Goal: Task Accomplishment & Management: Complete application form

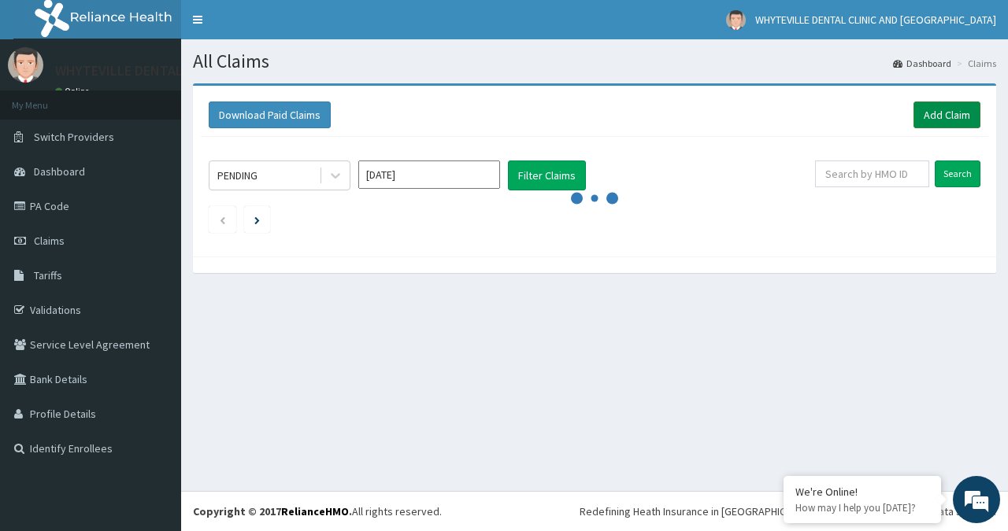
click at [952, 114] on link "Add Claim" at bounding box center [946, 115] width 67 height 27
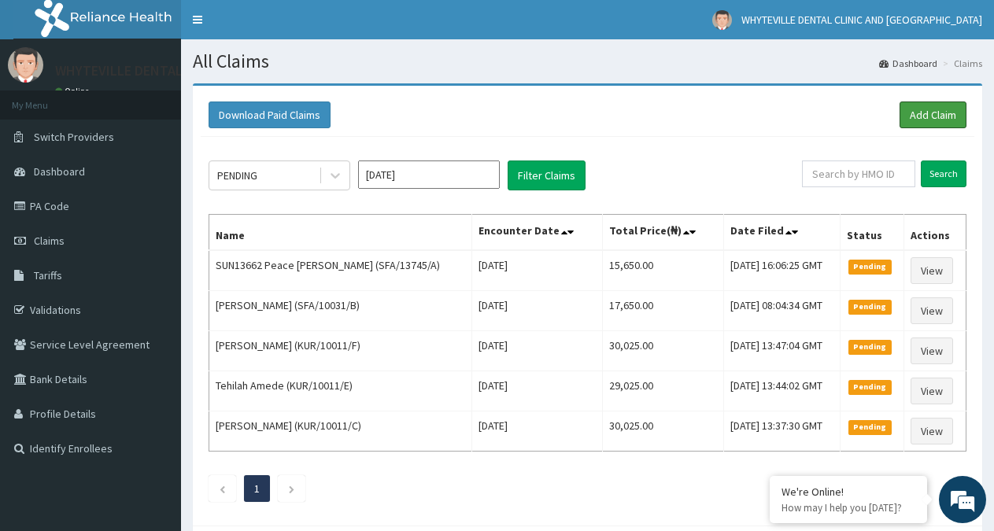
click at [944, 111] on link "Add Claim" at bounding box center [933, 115] width 67 height 27
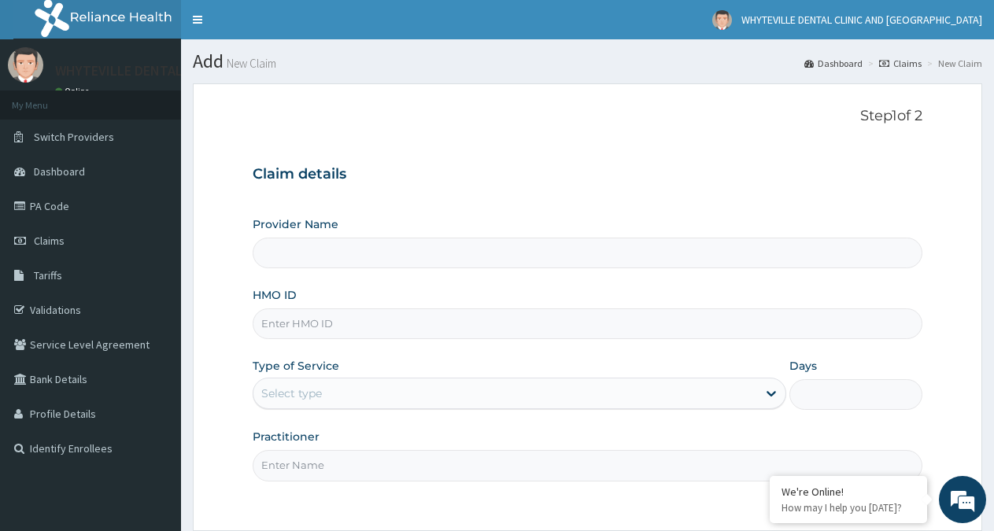
type input "WHYTEVILLE DENTAL CLINIC AND [GEOGRAPHIC_DATA]"
click at [316, 332] on input "HMO ID" at bounding box center [588, 324] width 670 height 31
type input "ABP/10488/A"
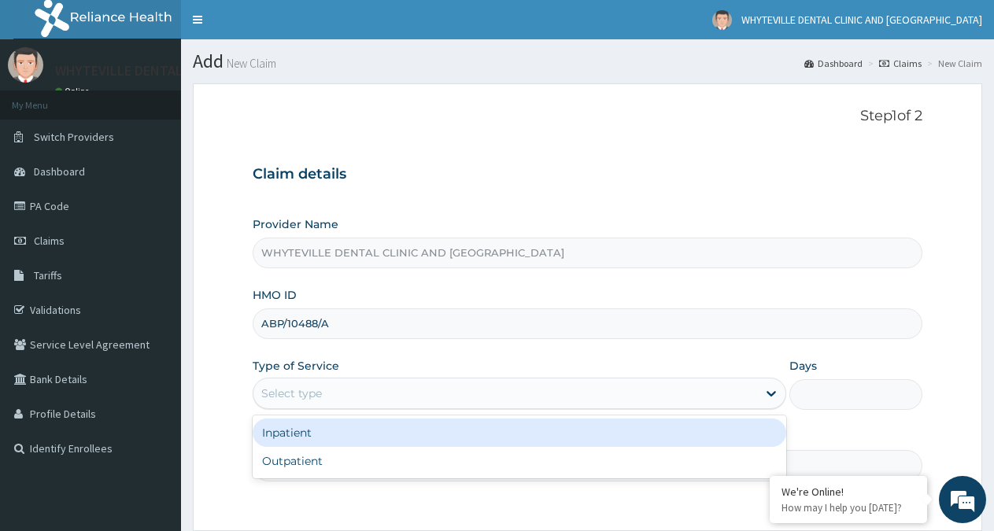
click at [372, 397] on div "Select type" at bounding box center [505, 393] width 503 height 25
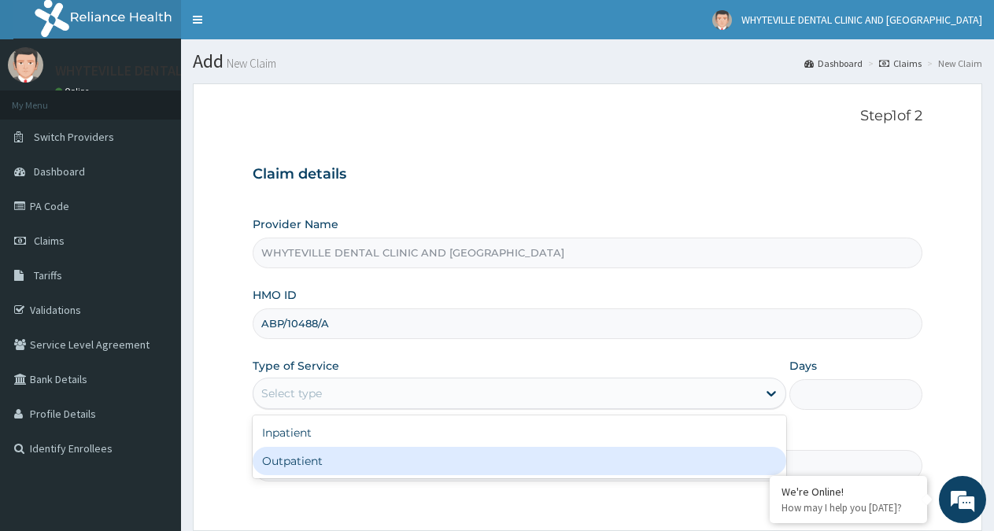
click at [340, 469] on div "Outpatient" at bounding box center [519, 461] width 533 height 28
type input "1"
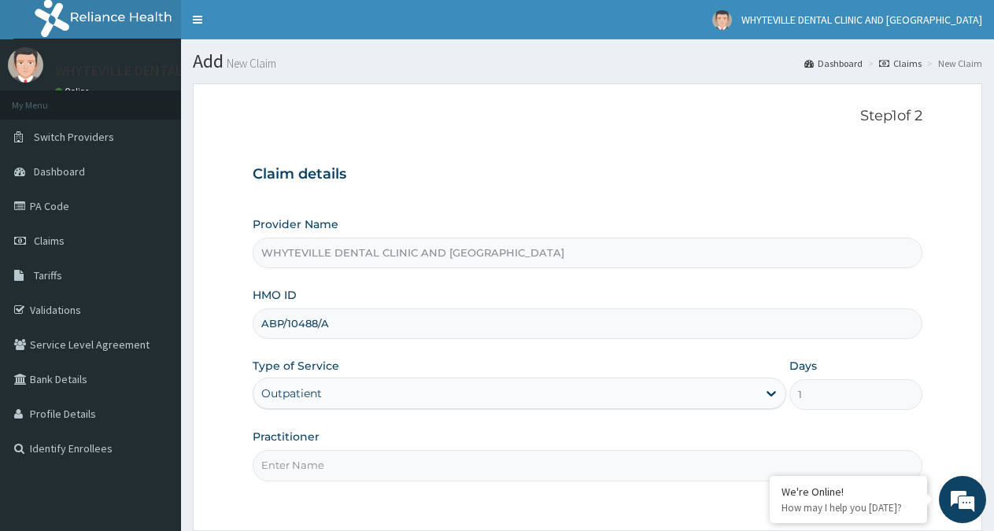
click at [354, 469] on input "Practitioner" at bounding box center [588, 465] width 670 height 31
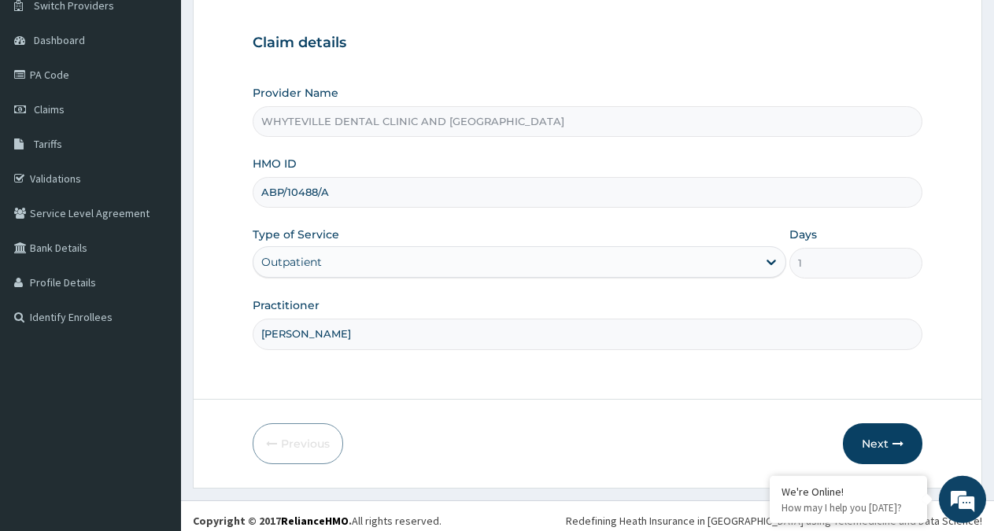
scroll to position [141, 0]
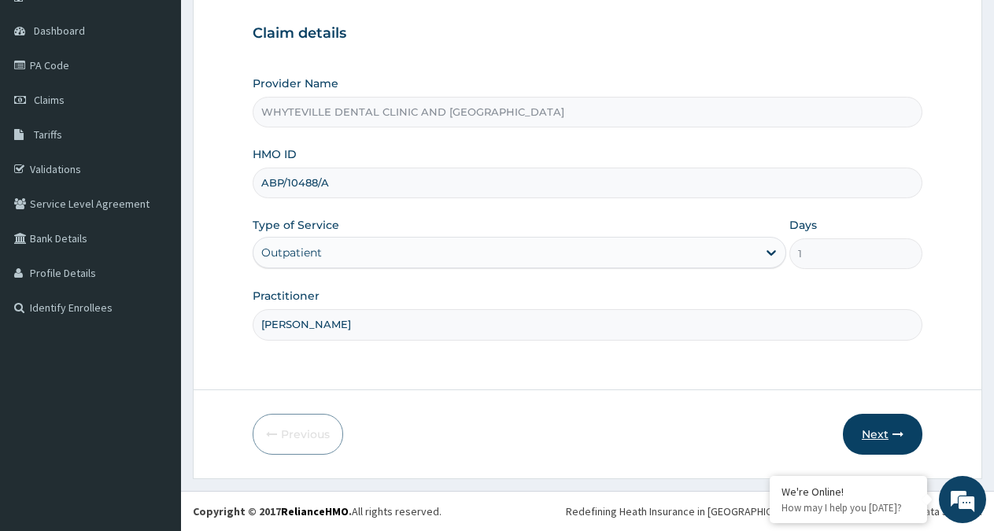
type input "OJO WILSON"
click at [876, 431] on button "Next" at bounding box center [883, 434] width 80 height 41
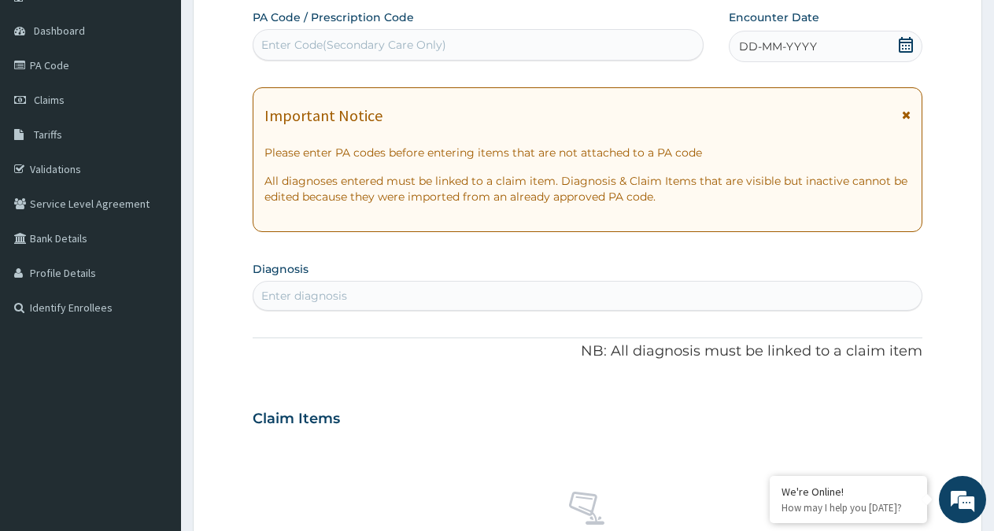
click at [382, 39] on div "Enter Code(Secondary Care Only)" at bounding box center [353, 45] width 185 height 16
type input "PA/9E4142"
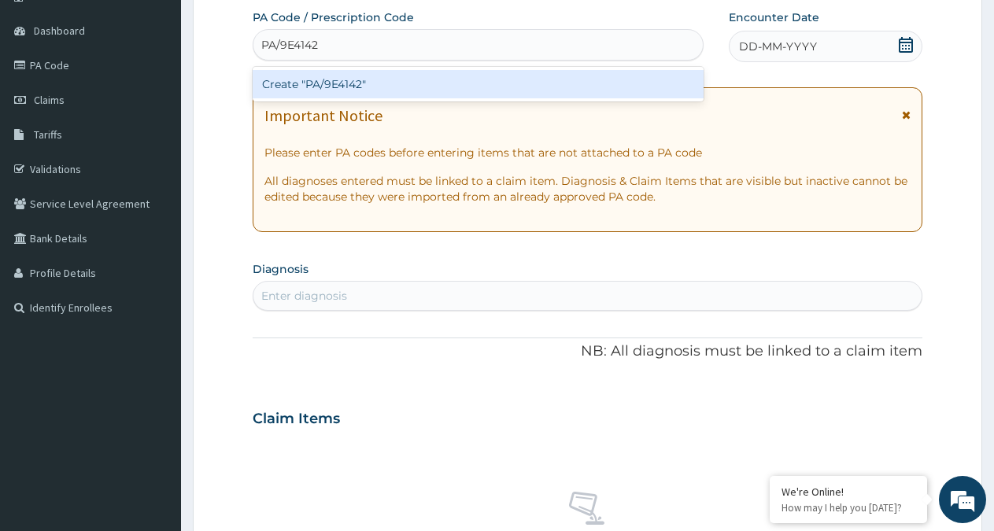
click at [398, 90] on div "Create "PA/9E4142"" at bounding box center [478, 84] width 451 height 28
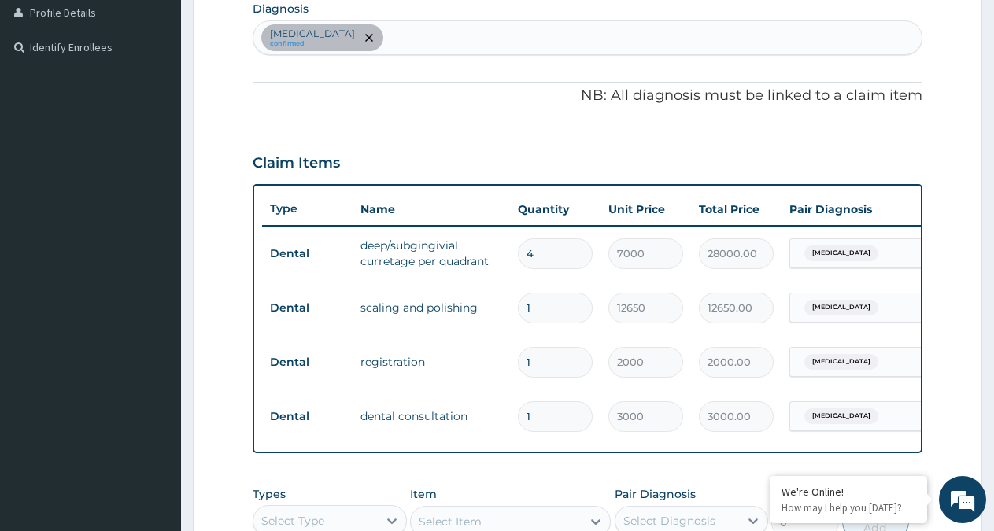
scroll to position [705, 0]
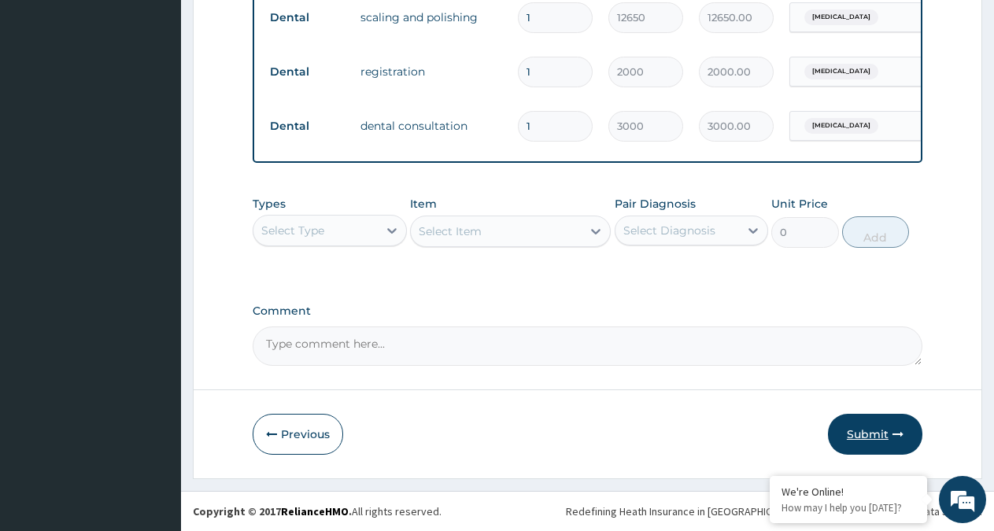
click at [853, 420] on button "Submit" at bounding box center [875, 434] width 94 height 41
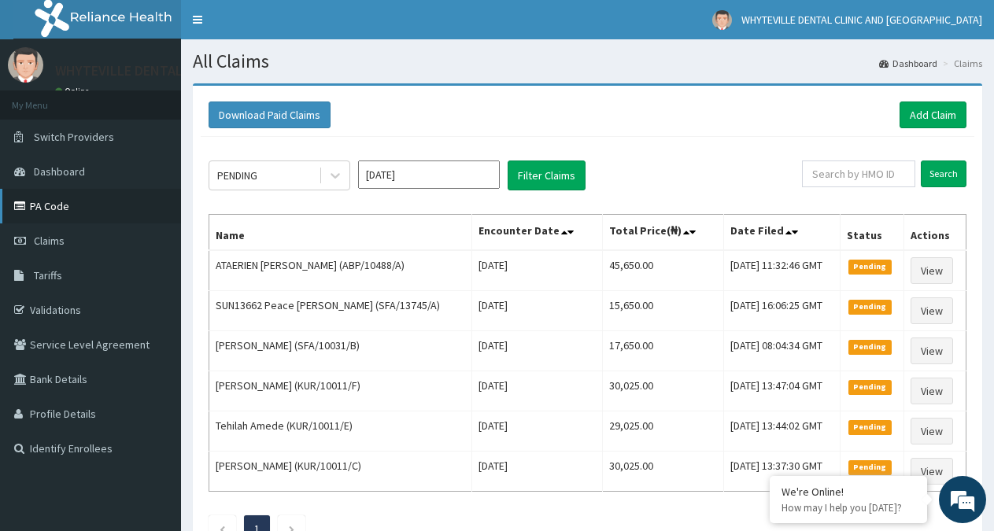
click at [60, 205] on link "PA Code" at bounding box center [90, 206] width 181 height 35
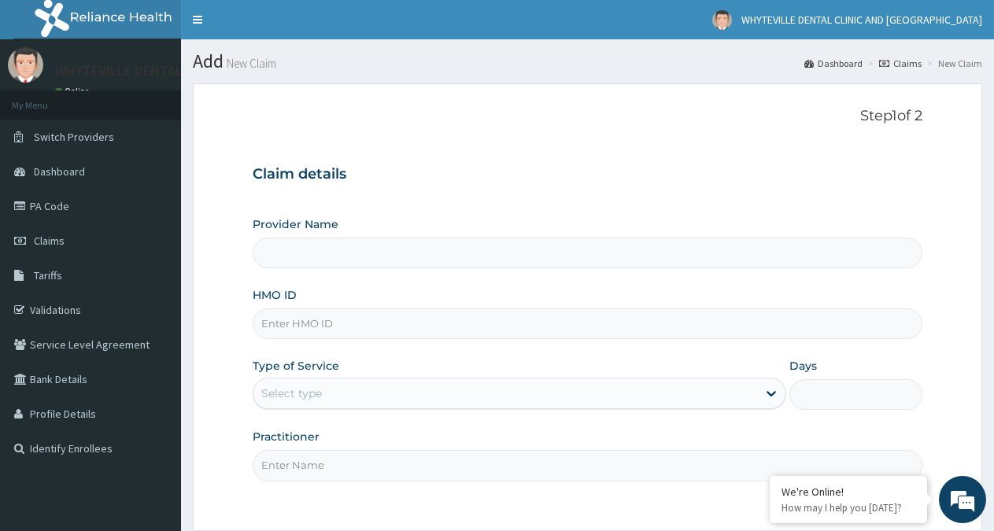
type input "WHYTEVILLE DENTAL CLINIC AND [GEOGRAPHIC_DATA]"
type input "TMT/10078/A"
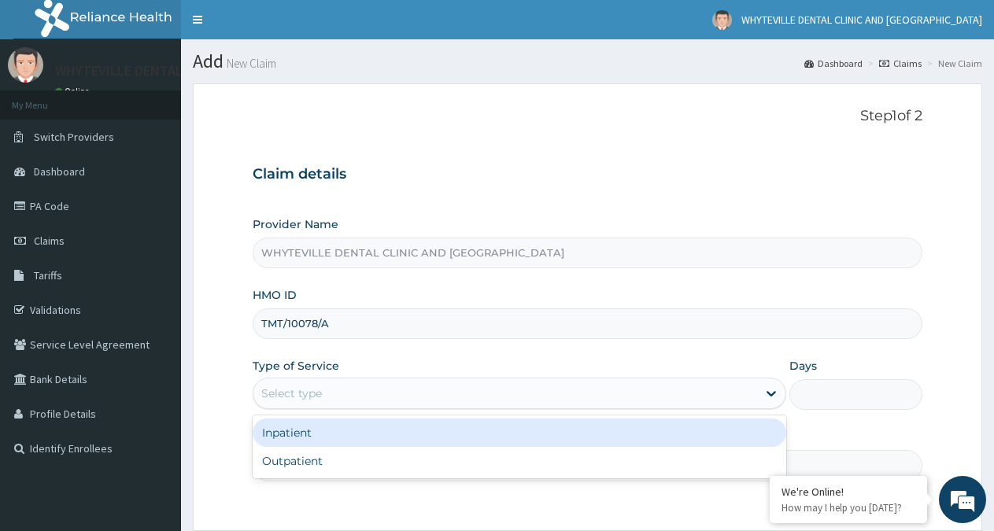
click at [339, 390] on div "Select type" at bounding box center [505, 393] width 503 height 25
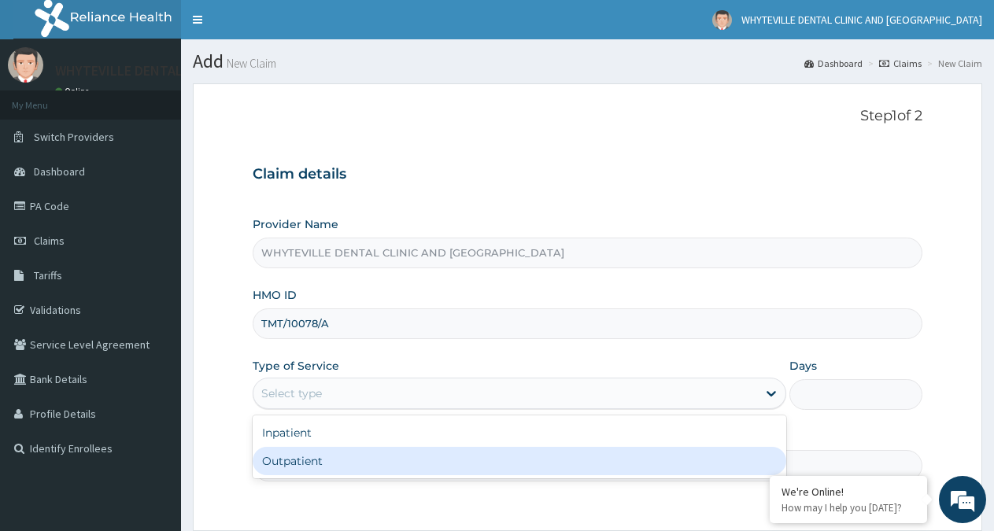
click at [324, 455] on div "Outpatient" at bounding box center [519, 461] width 533 height 28
type input "1"
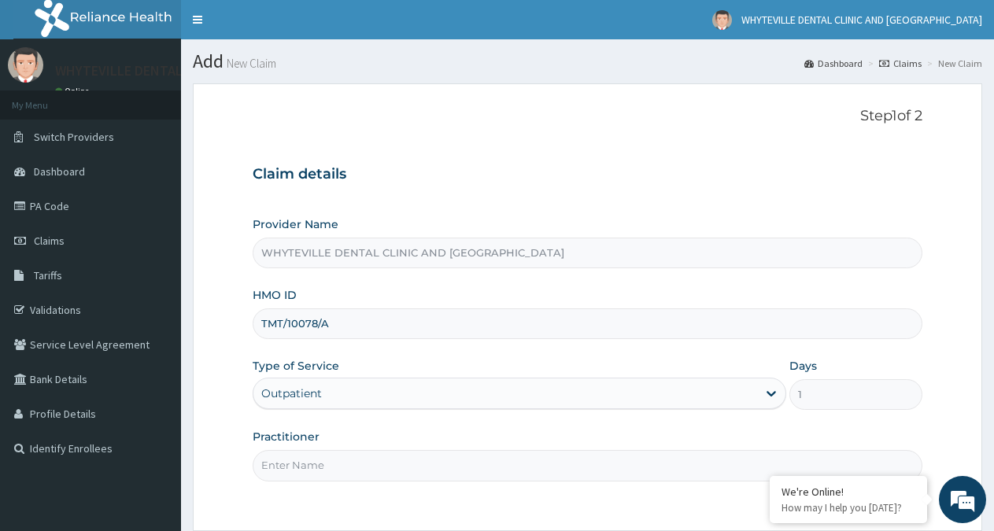
click at [326, 465] on input "Practitioner" at bounding box center [588, 465] width 670 height 31
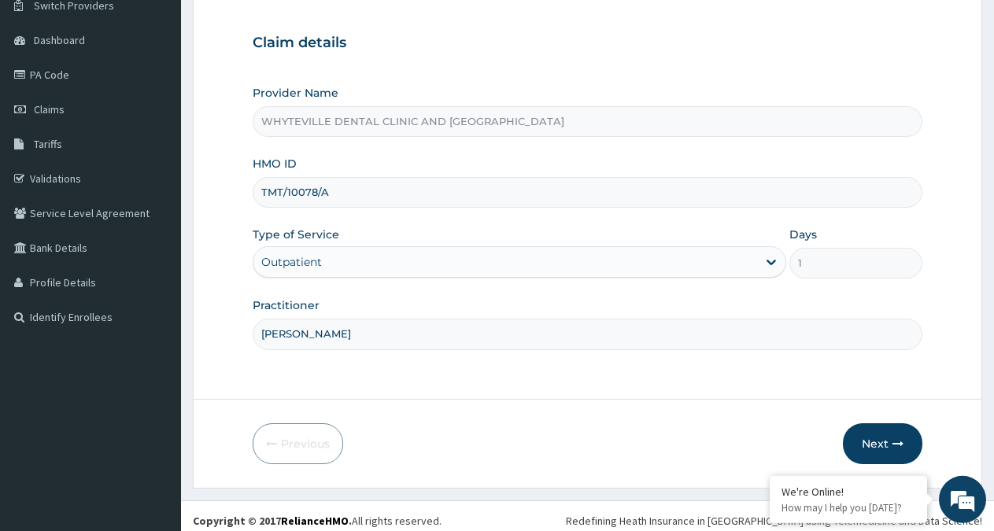
scroll to position [141, 0]
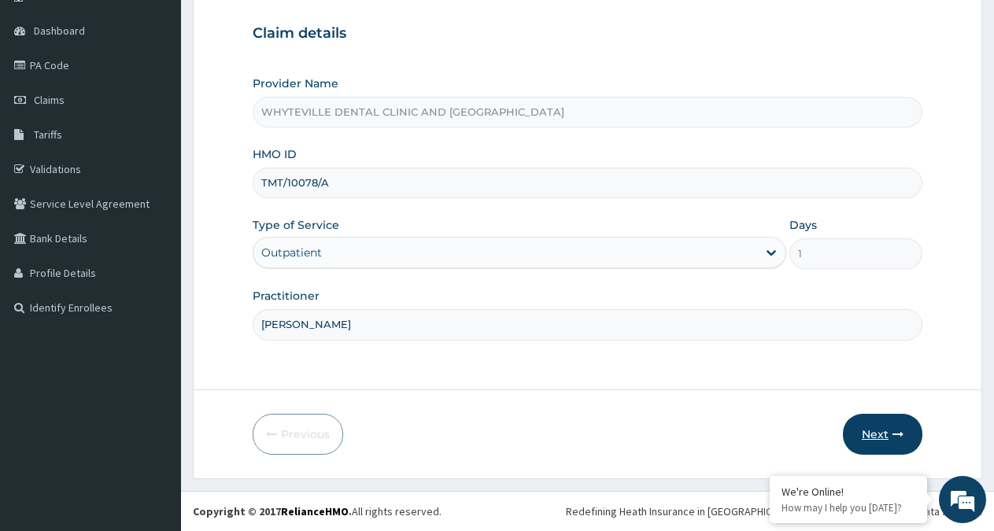
type input "[PERSON_NAME]"
click at [873, 431] on button "Next" at bounding box center [883, 434] width 80 height 41
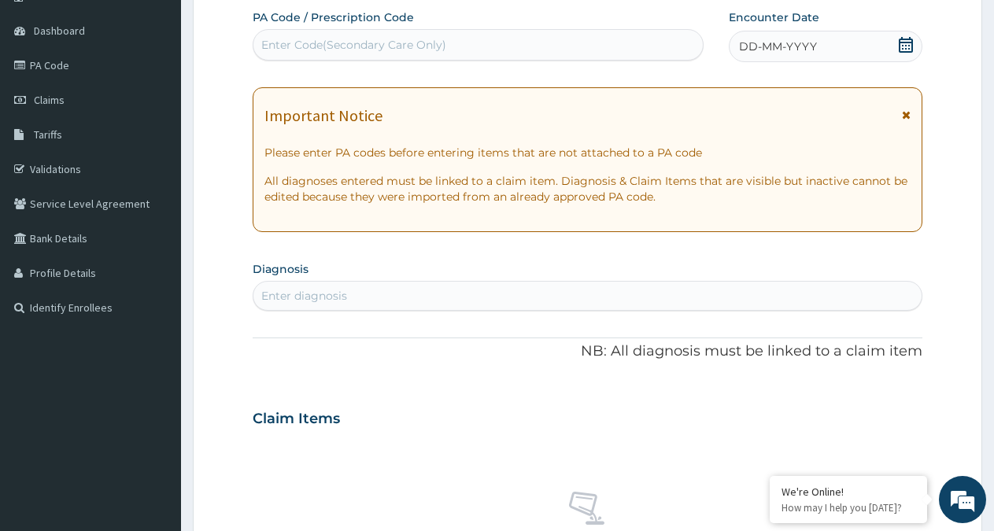
click at [407, 39] on div "Enter Code(Secondary Care Only)" at bounding box center [353, 45] width 185 height 16
type input "PA/1C0ED3"
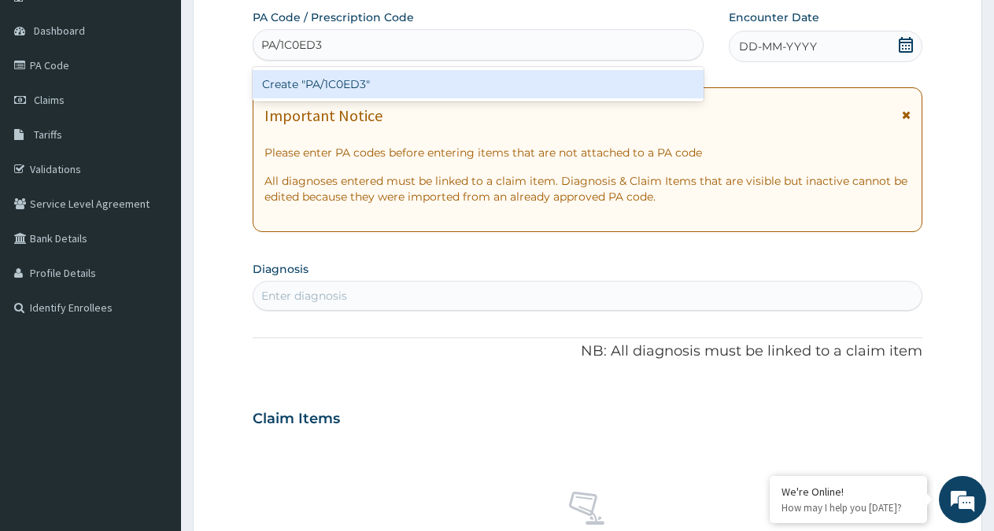
click at [437, 80] on div "Create "PA/1C0ED3"" at bounding box center [478, 84] width 451 height 28
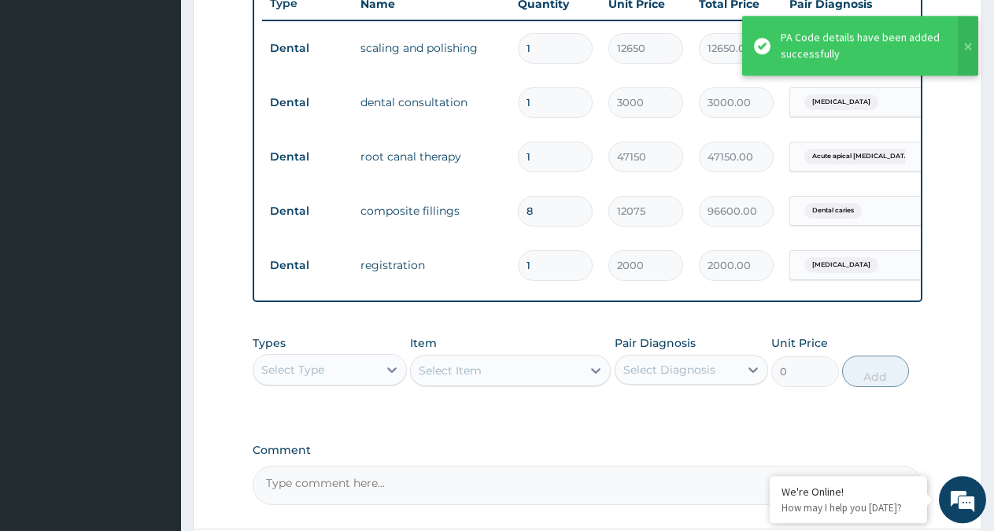
scroll to position [0, 120]
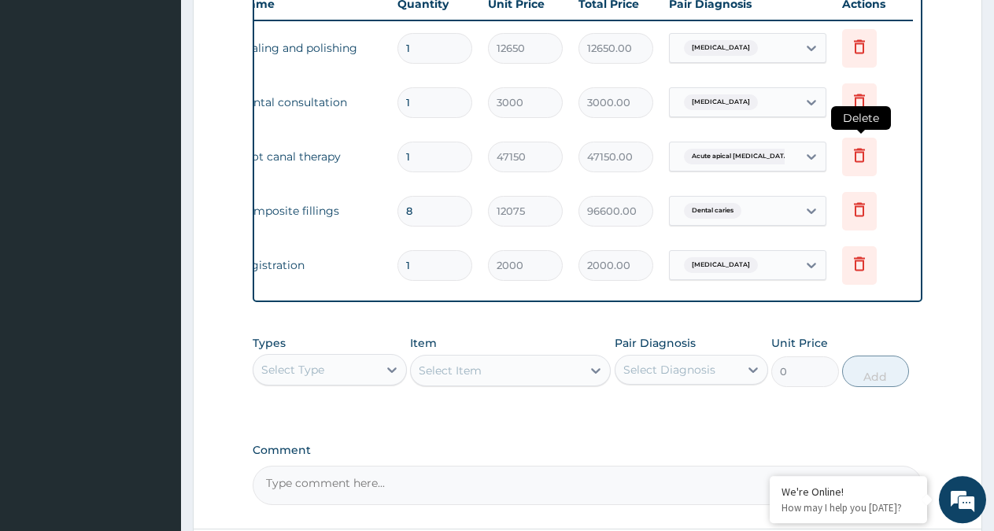
click at [861, 159] on icon at bounding box center [859, 155] width 19 height 19
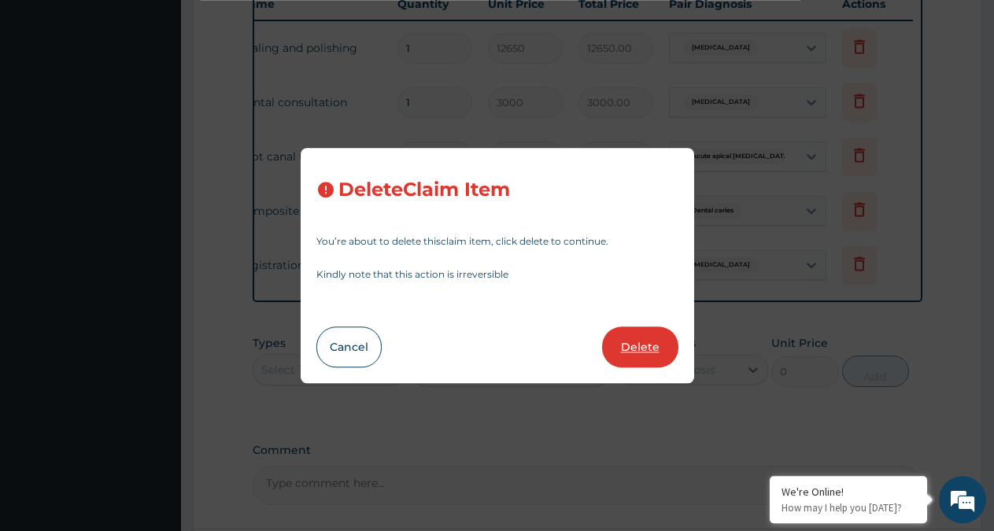
click at [640, 335] on button "Delete" at bounding box center [640, 347] width 76 height 41
type input "8"
type input "12075"
type input "96600.00"
type input "1"
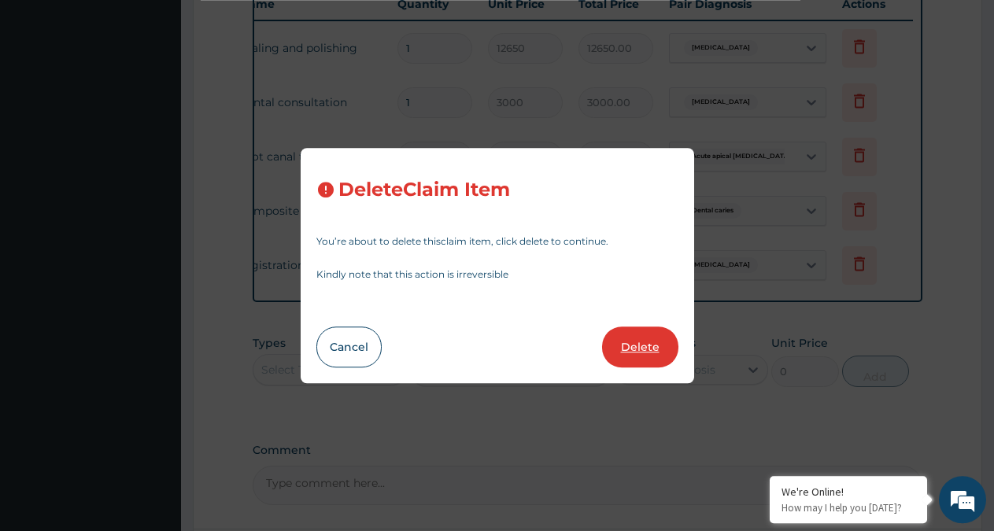
type input "2000"
type input "2000.00"
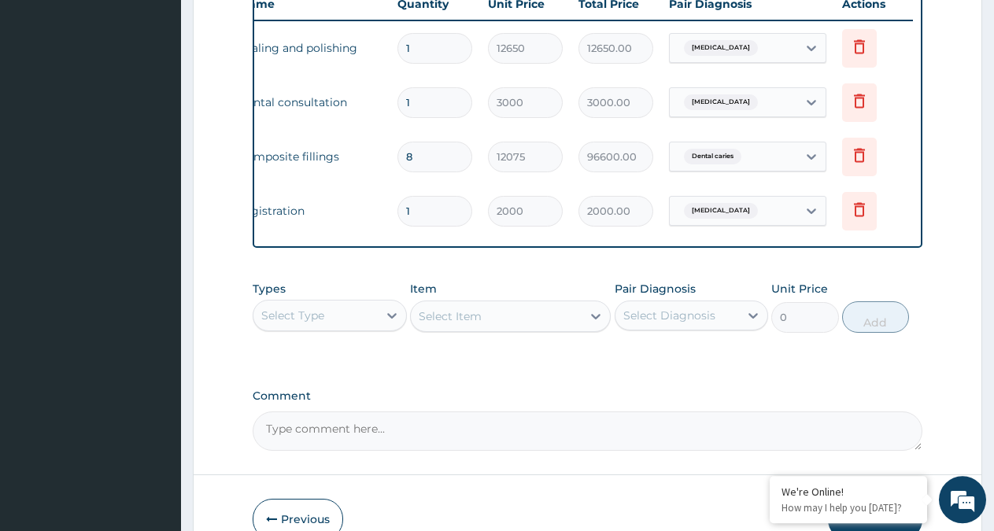
click at [437, 161] on input "8" at bounding box center [435, 157] width 75 height 31
type input "0.00"
type input "3"
type input "36225.00"
type input "0.00"
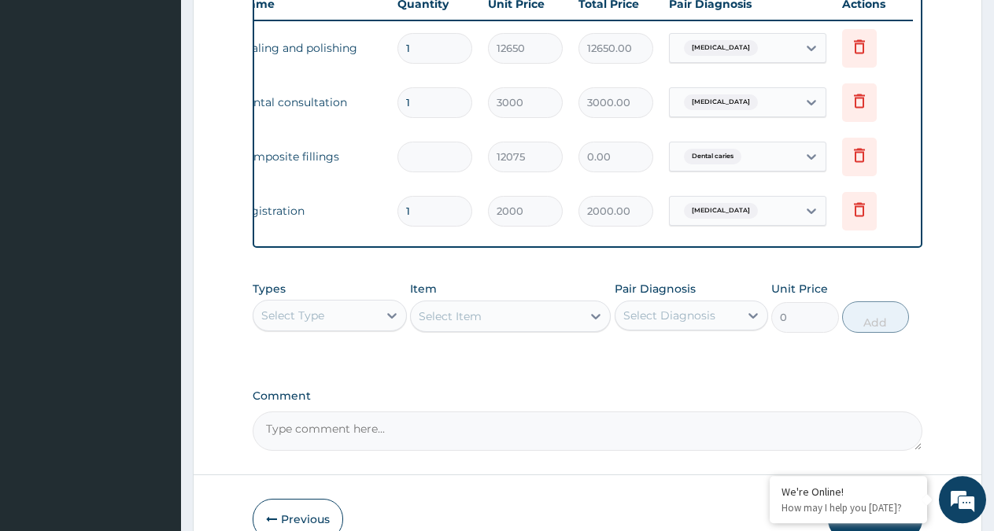
type input "2"
type input "24150.00"
type input "0.00"
type input "1"
type input "12075.00"
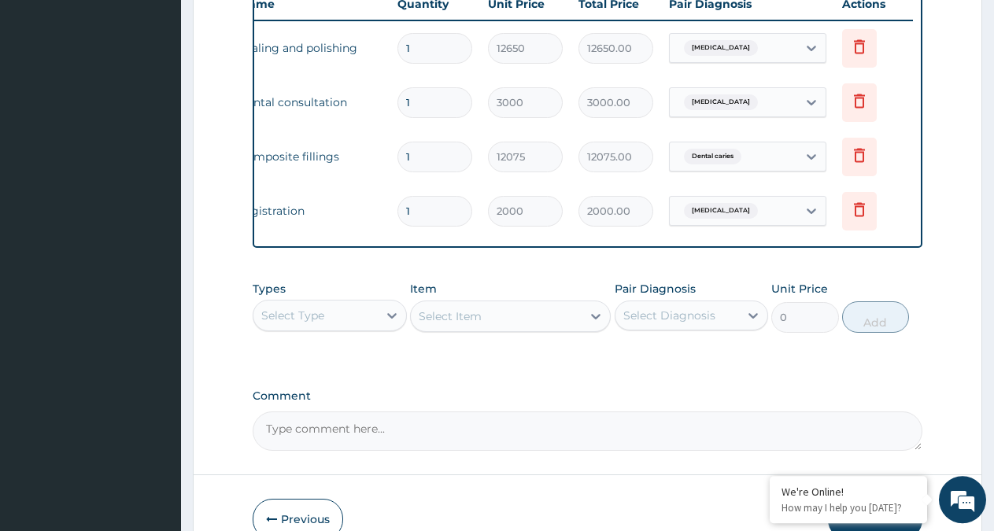
type input "0.00"
type input "2"
type input "24150.00"
type input "2"
click at [862, 217] on icon at bounding box center [859, 209] width 19 height 19
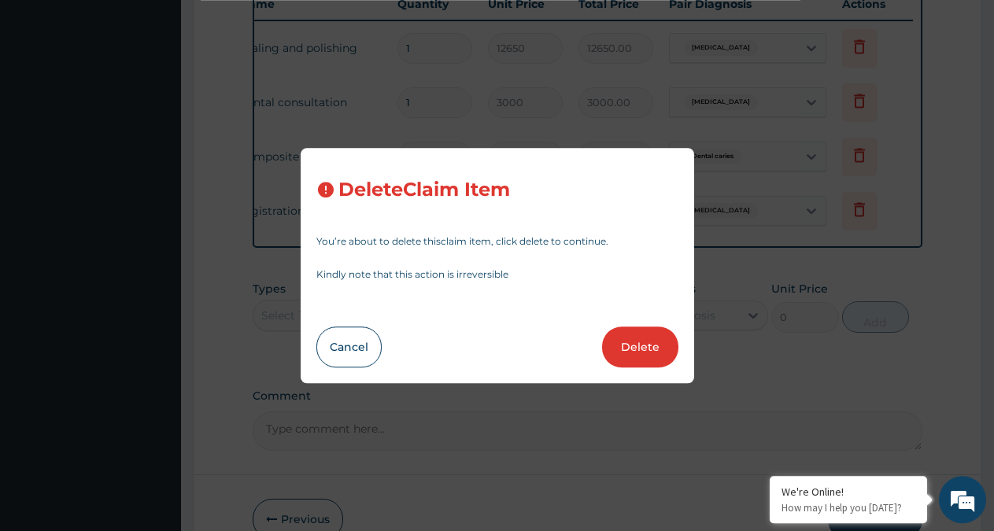
drag, startPoint x: 637, startPoint y: 350, endPoint x: 770, endPoint y: 182, distance: 214.1
click at [638, 347] on button "Delete" at bounding box center [640, 347] width 76 height 41
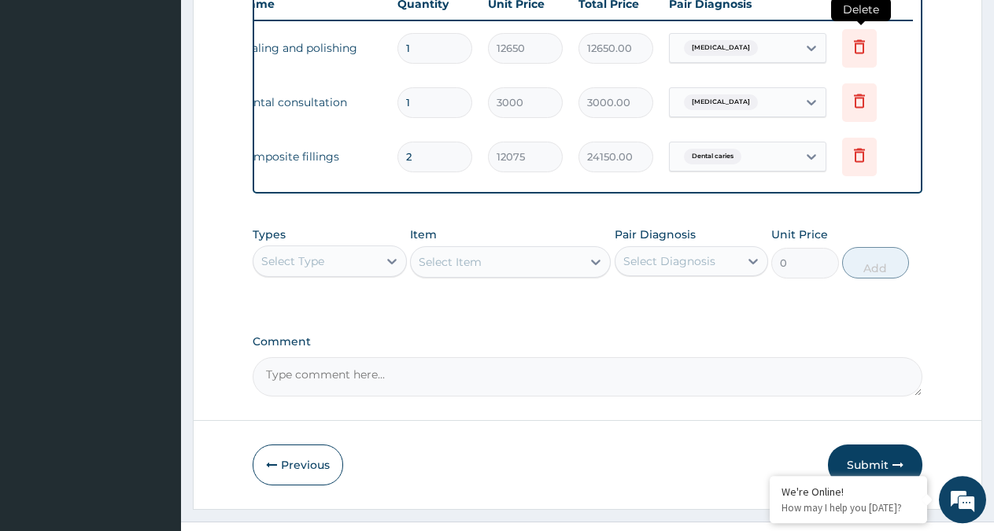
click at [864, 47] on icon at bounding box center [859, 46] width 11 height 14
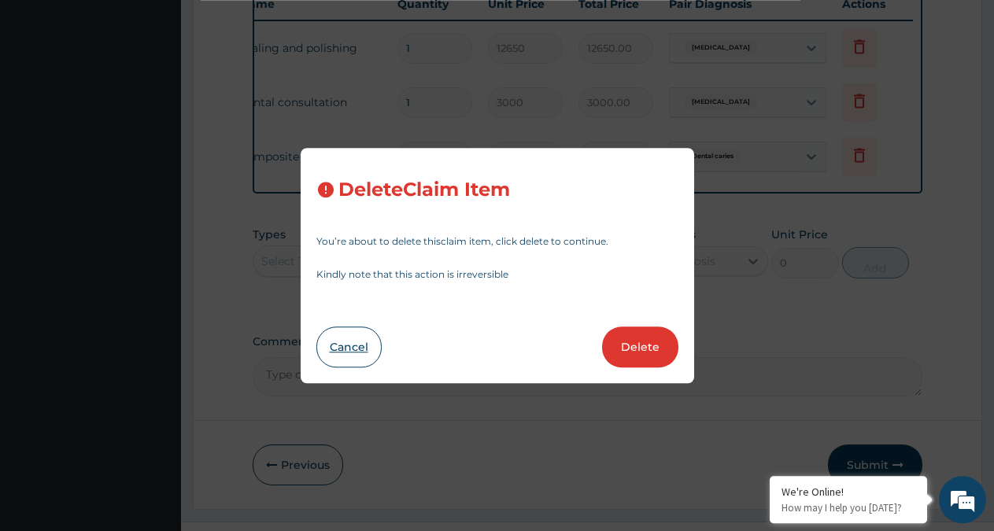
click at [356, 350] on button "Cancel" at bounding box center [348, 347] width 65 height 41
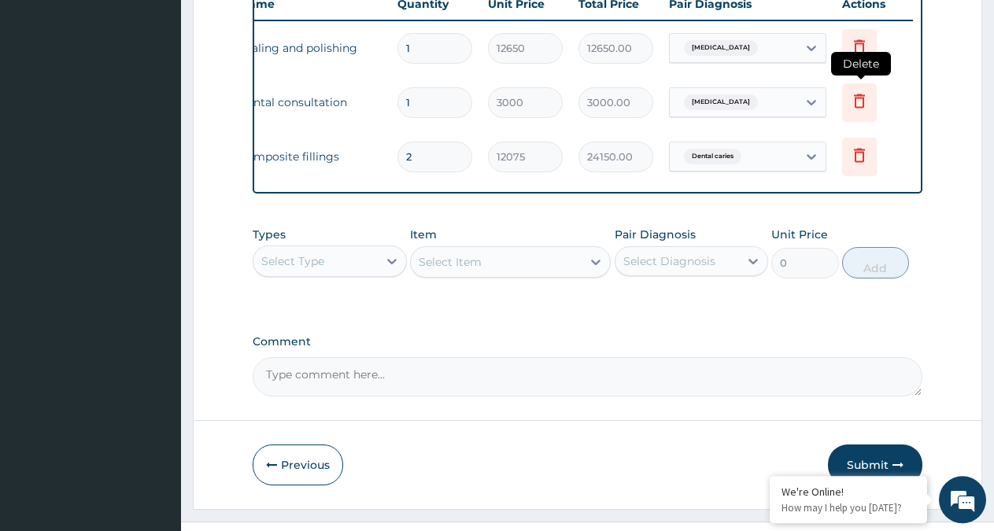
click at [861, 102] on icon at bounding box center [859, 100] width 19 height 19
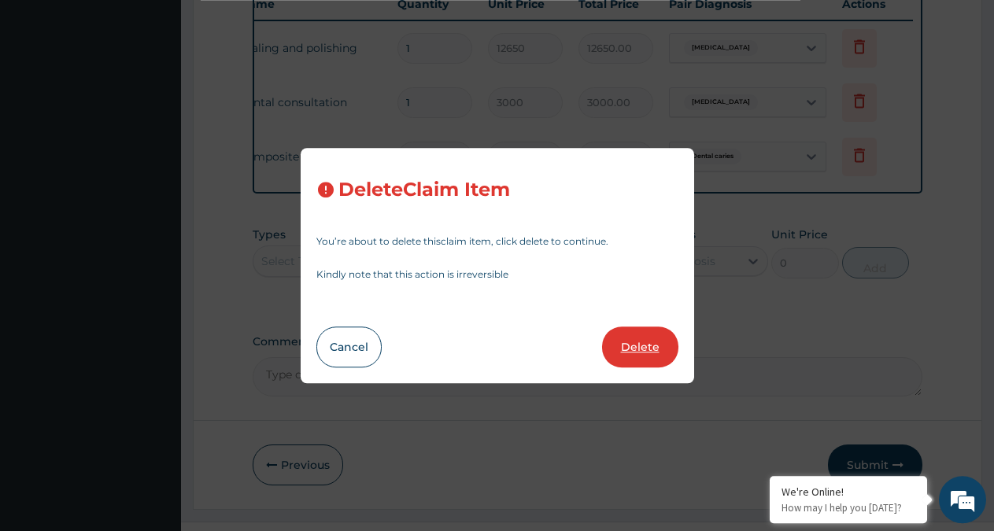
click at [612, 341] on button "Delete" at bounding box center [640, 347] width 76 height 41
type input "2"
type input "12075"
type input "24150.00"
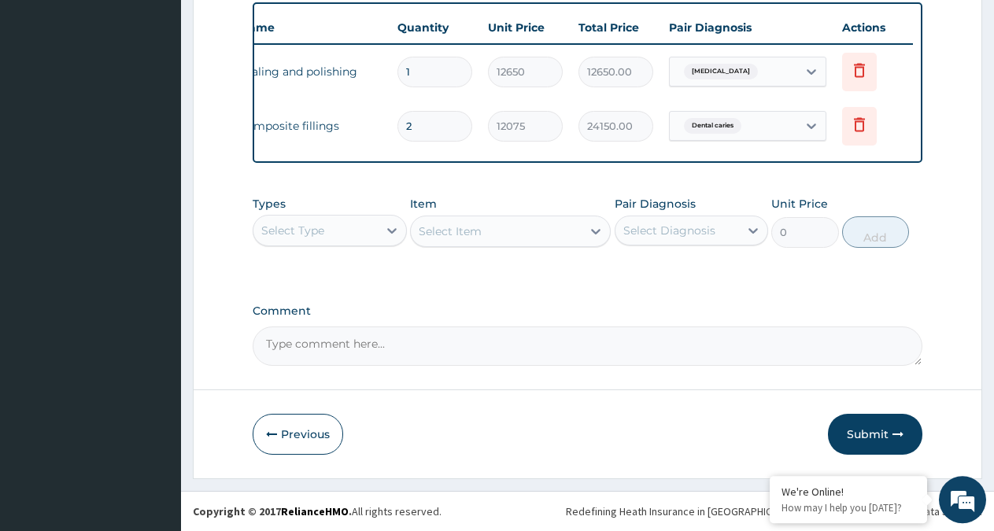
scroll to position [597, 0]
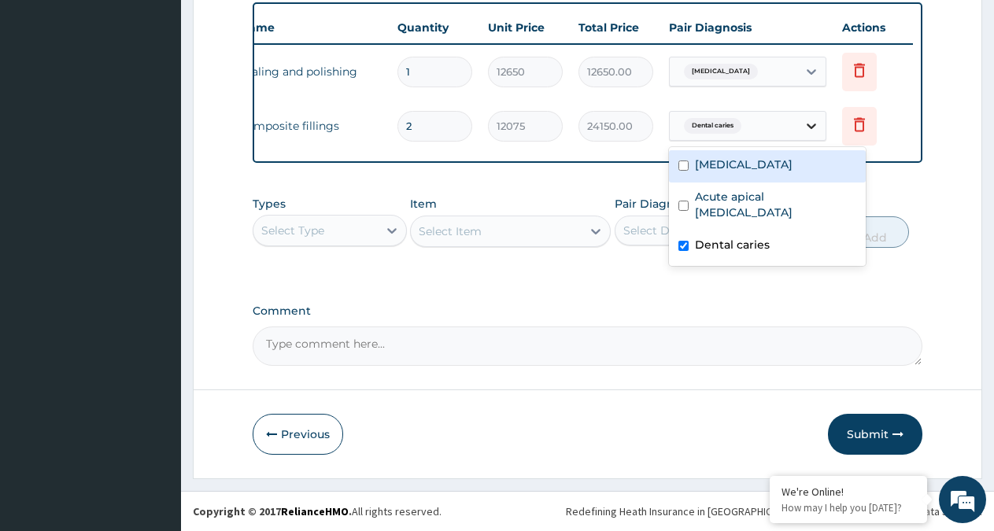
click at [813, 118] on icon at bounding box center [812, 126] width 16 height 16
click at [684, 161] on input "checkbox" at bounding box center [684, 166] width 10 height 10
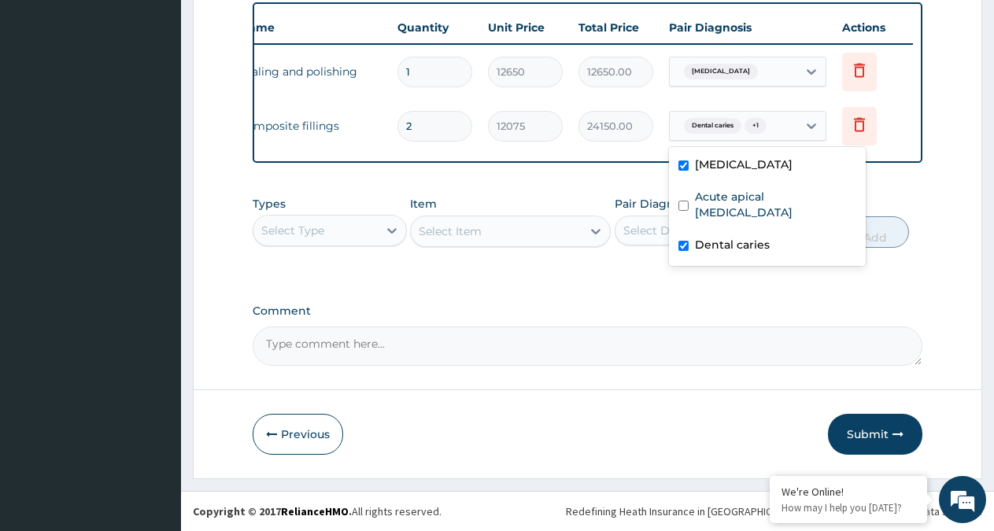
click at [684, 150] on div "[MEDICAL_DATA]" at bounding box center [767, 166] width 197 height 32
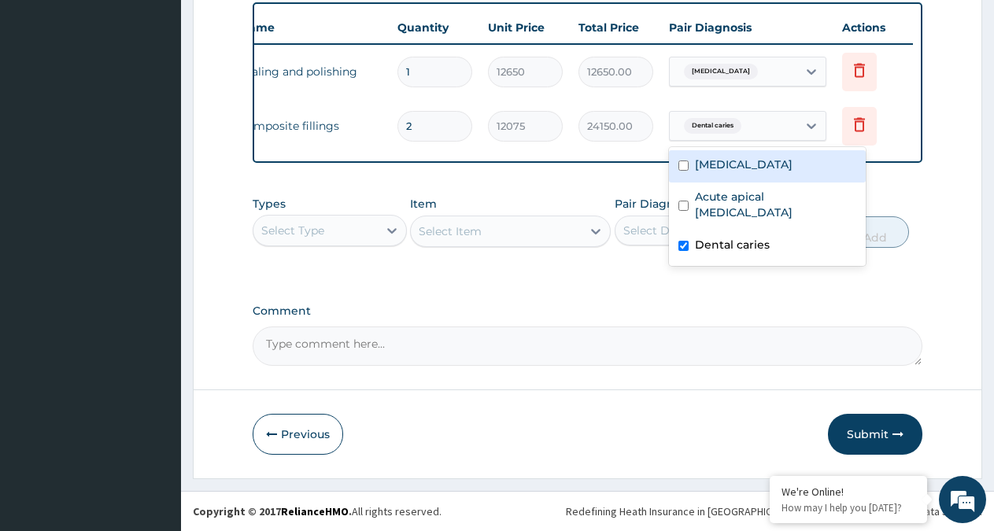
checkbox input "false"
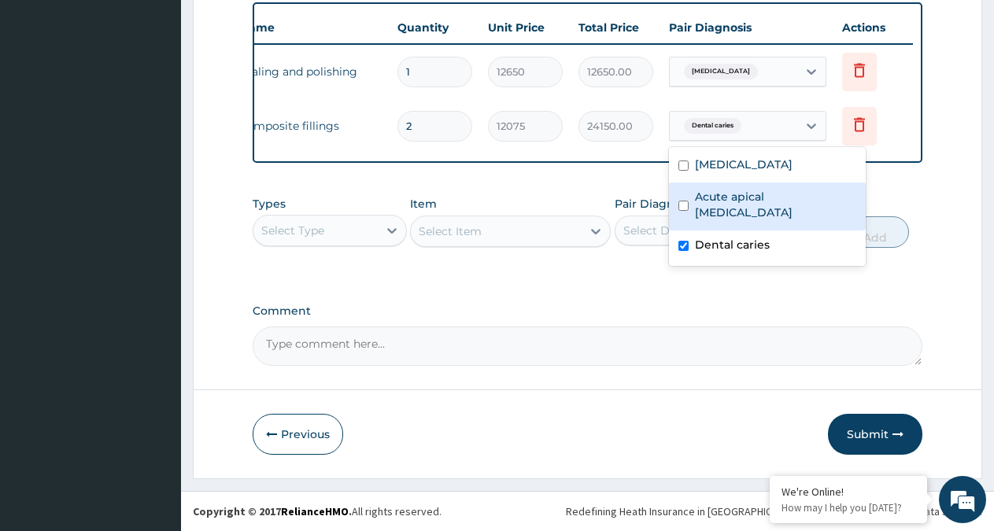
click at [684, 201] on input "checkbox" at bounding box center [684, 206] width 10 height 10
checkbox input "true"
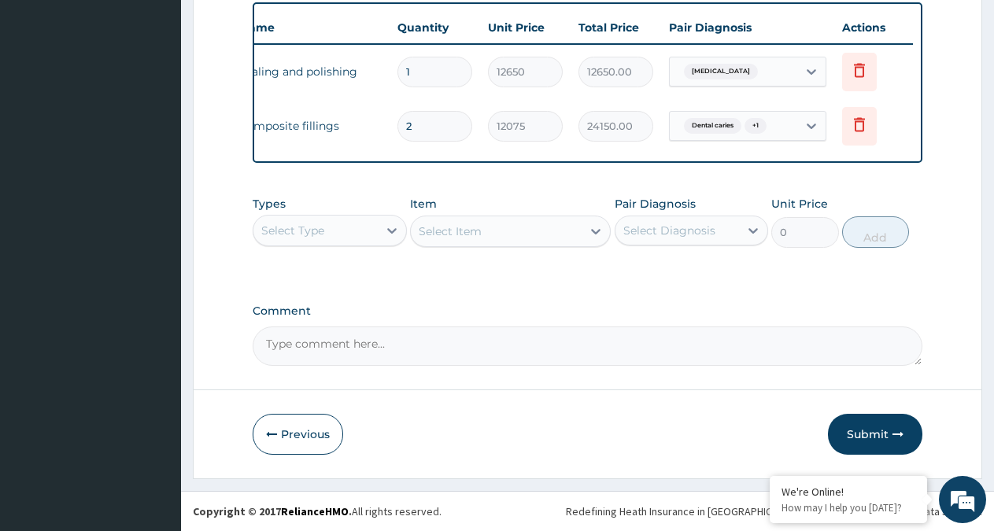
click at [379, 346] on textarea "Comment" at bounding box center [588, 346] width 670 height 39
type textarea "35K DENTAL LIMIT"
click at [857, 431] on button "Submit" at bounding box center [875, 434] width 94 height 41
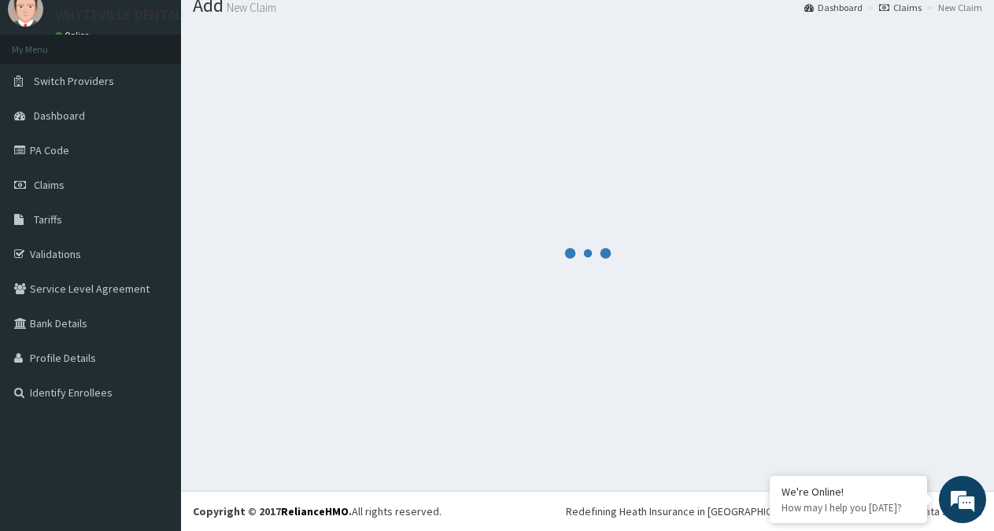
scroll to position [56, 0]
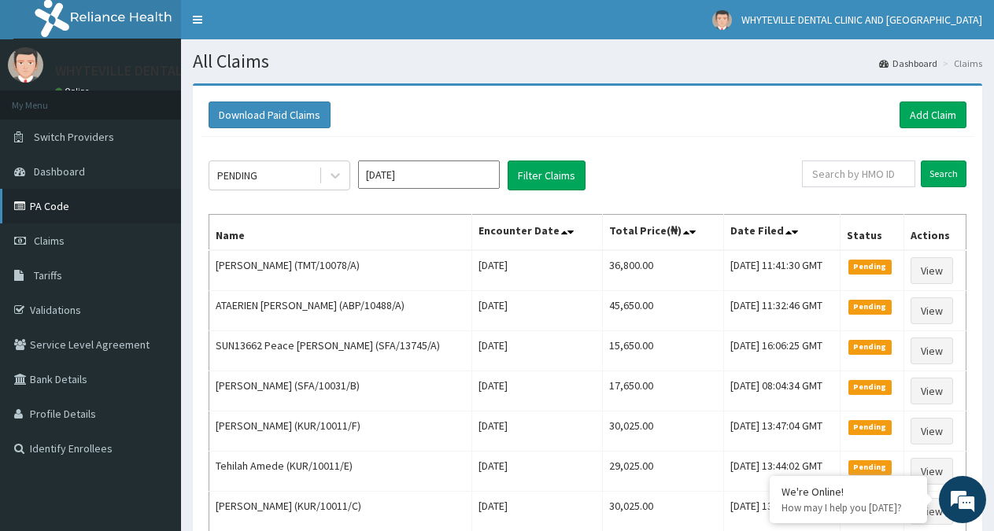
click at [98, 202] on link "PA Code" at bounding box center [90, 206] width 181 height 35
